Goal: Find specific page/section: Find specific page/section

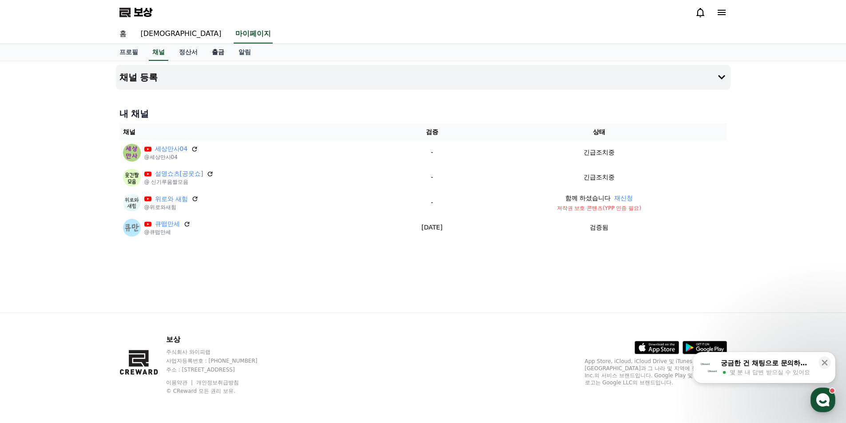
click at [220, 55] on font "출금" at bounding box center [218, 51] width 12 height 7
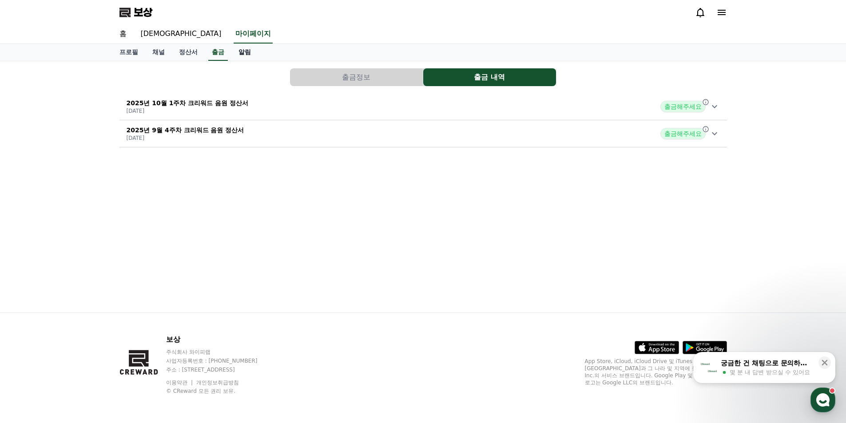
click at [247, 55] on font "알림" at bounding box center [244, 51] width 12 height 7
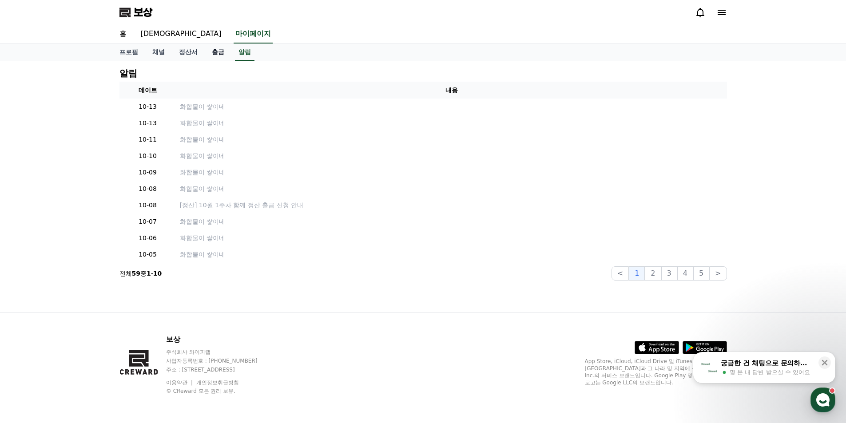
click at [213, 56] on link "출금" at bounding box center [218, 52] width 27 height 17
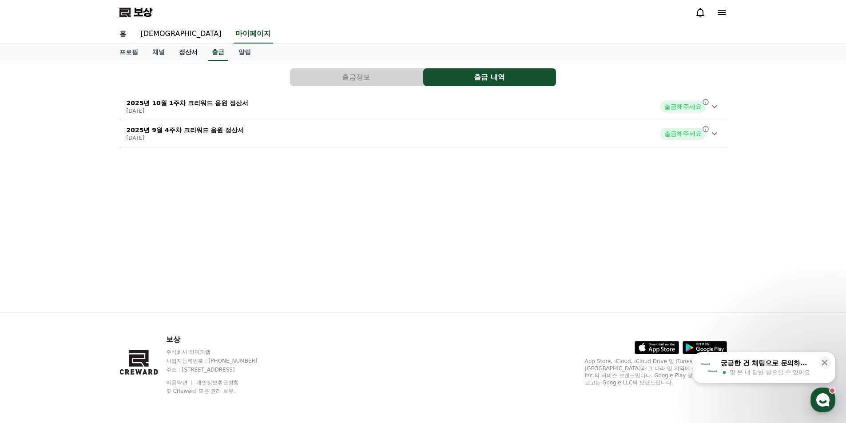
click at [183, 54] on font "정산서" at bounding box center [188, 51] width 19 height 7
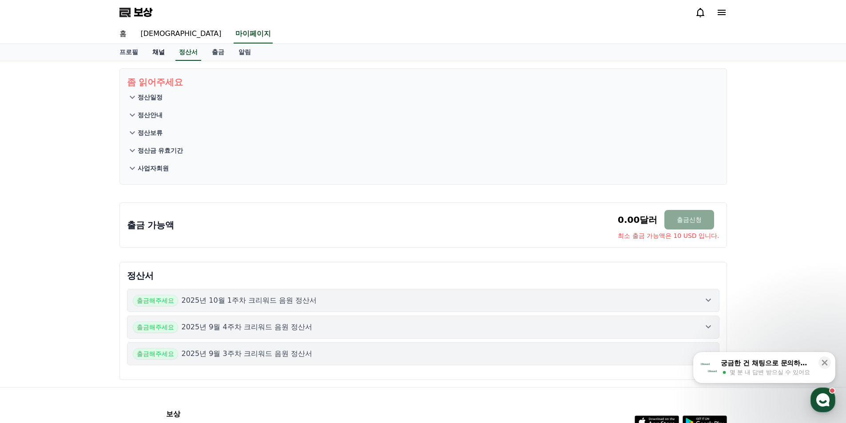
click at [153, 51] on font "채널" at bounding box center [158, 51] width 12 height 7
